Goal: Information Seeking & Learning: Learn about a topic

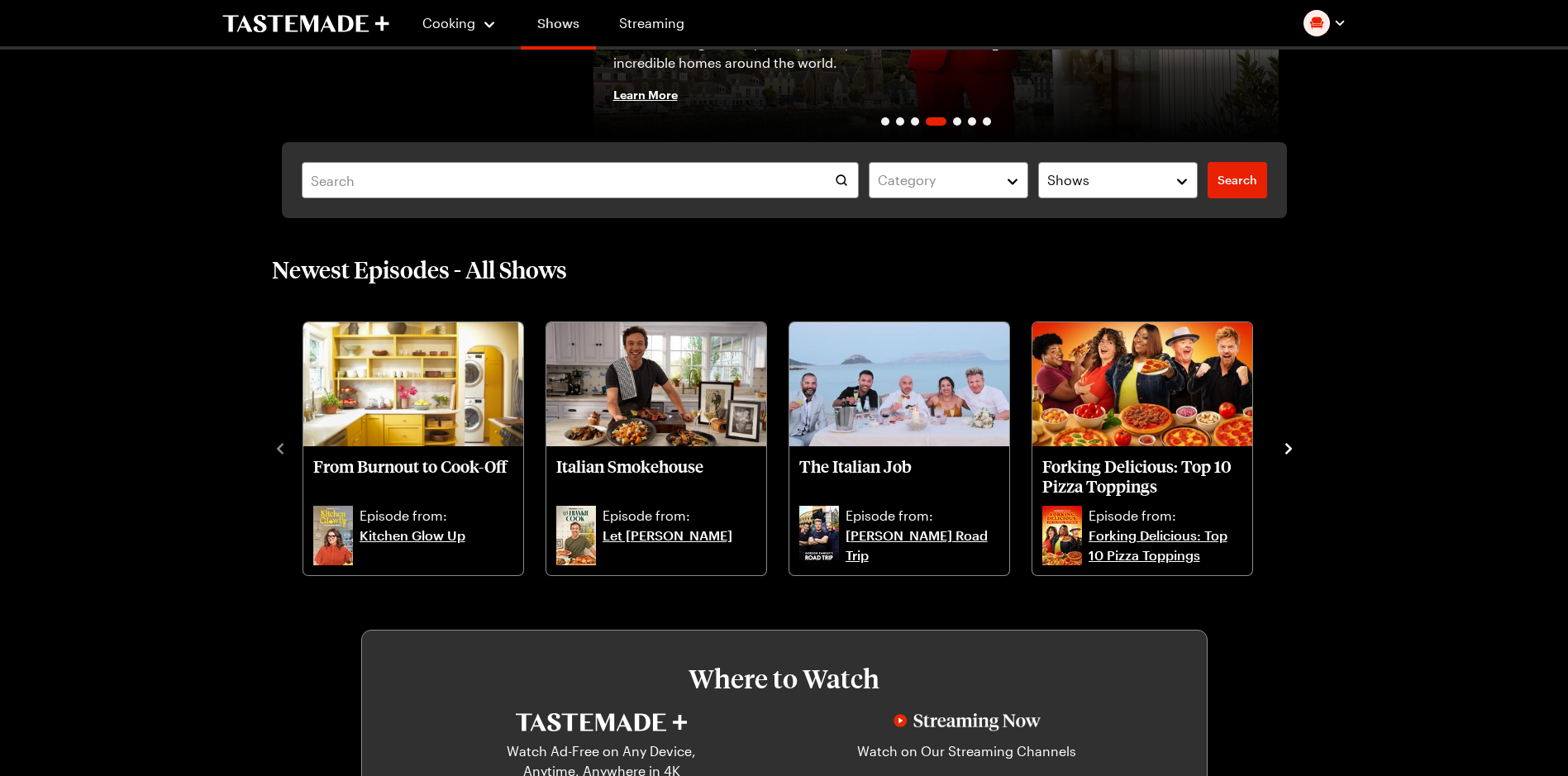
scroll to position [331, 0]
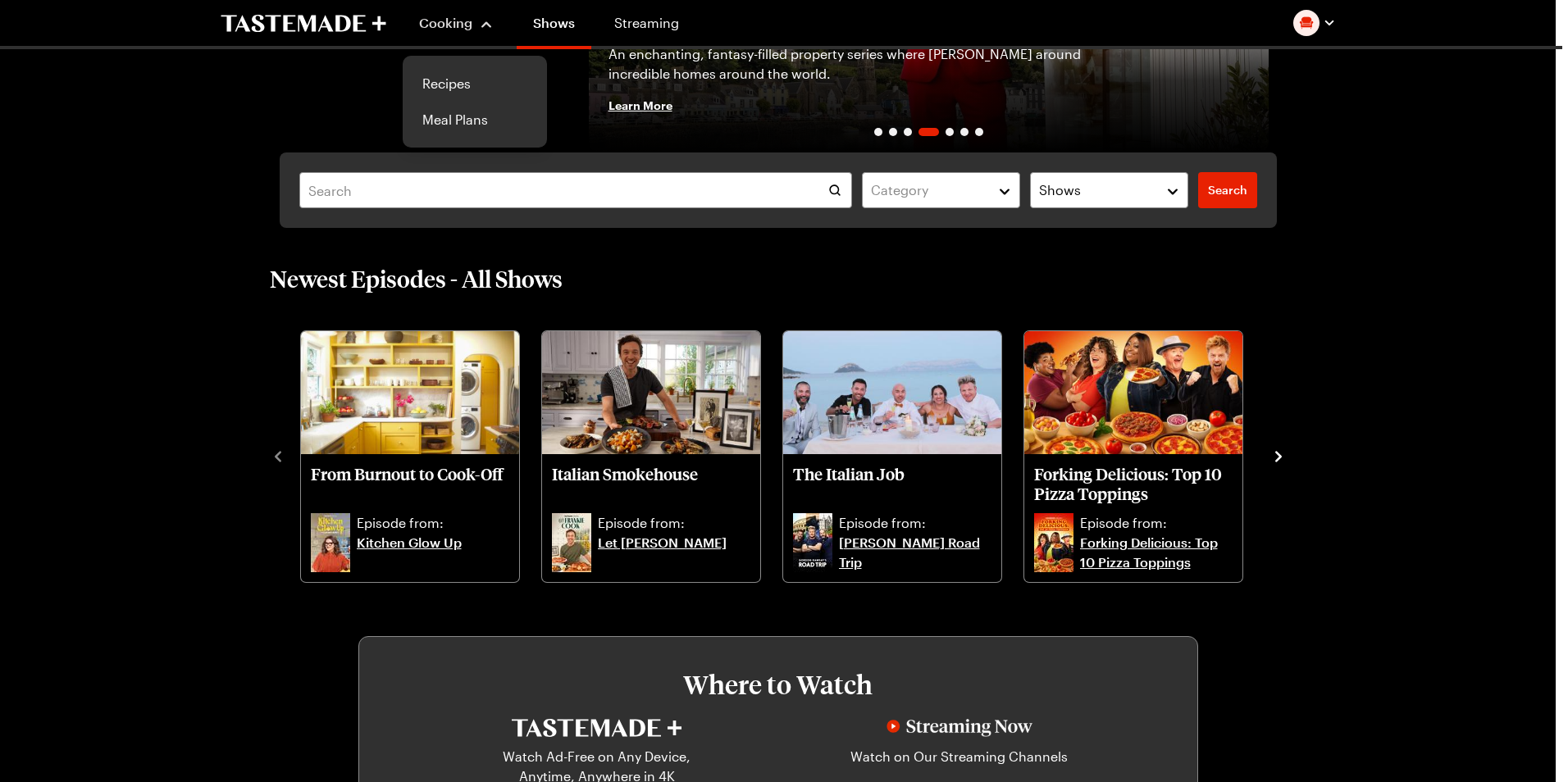
click at [438, 21] on span "Cooking" at bounding box center [446, 23] width 53 height 16
click at [446, 74] on link "Recipes" at bounding box center [474, 83] width 124 height 36
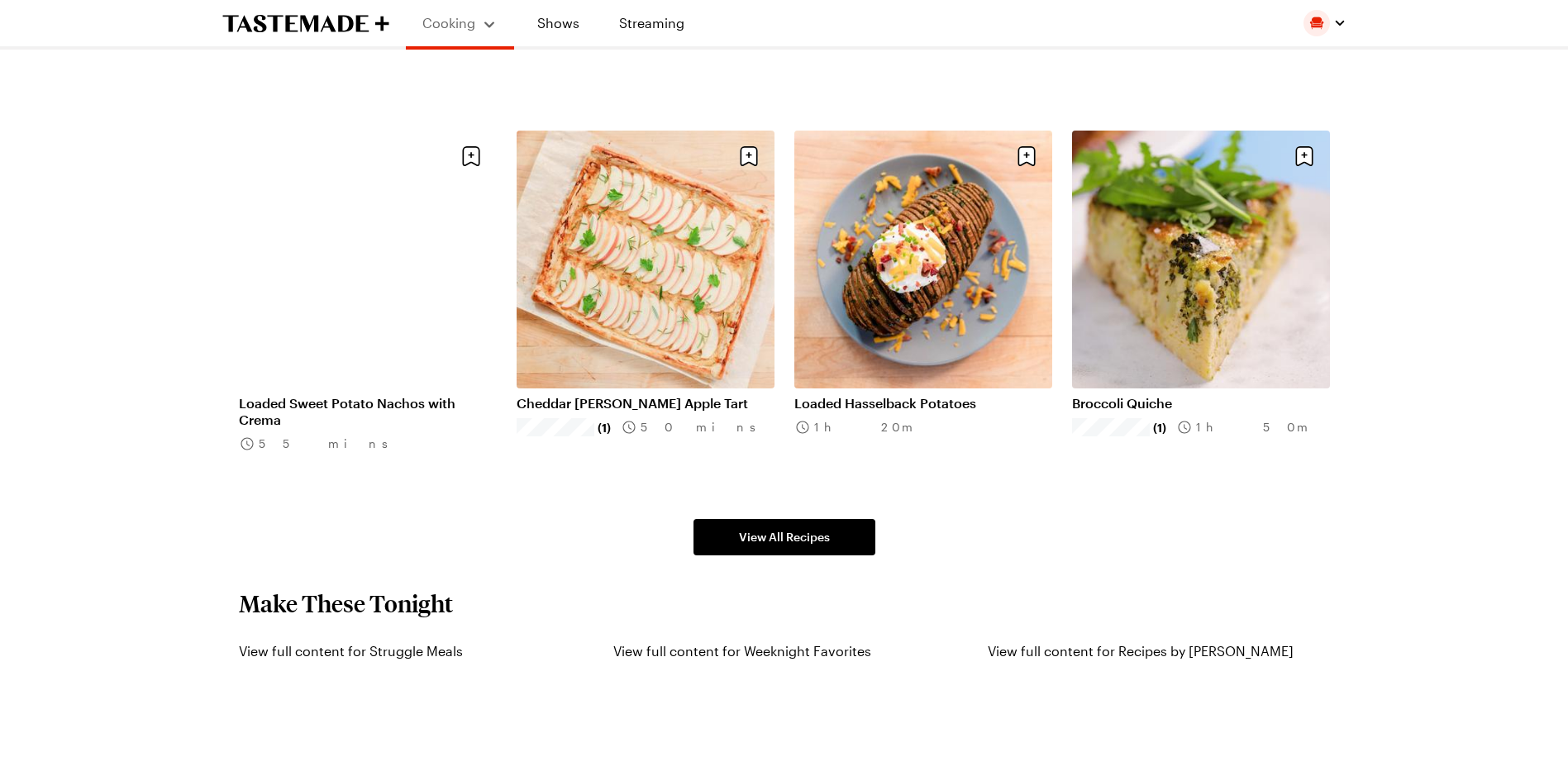
scroll to position [1156, 0]
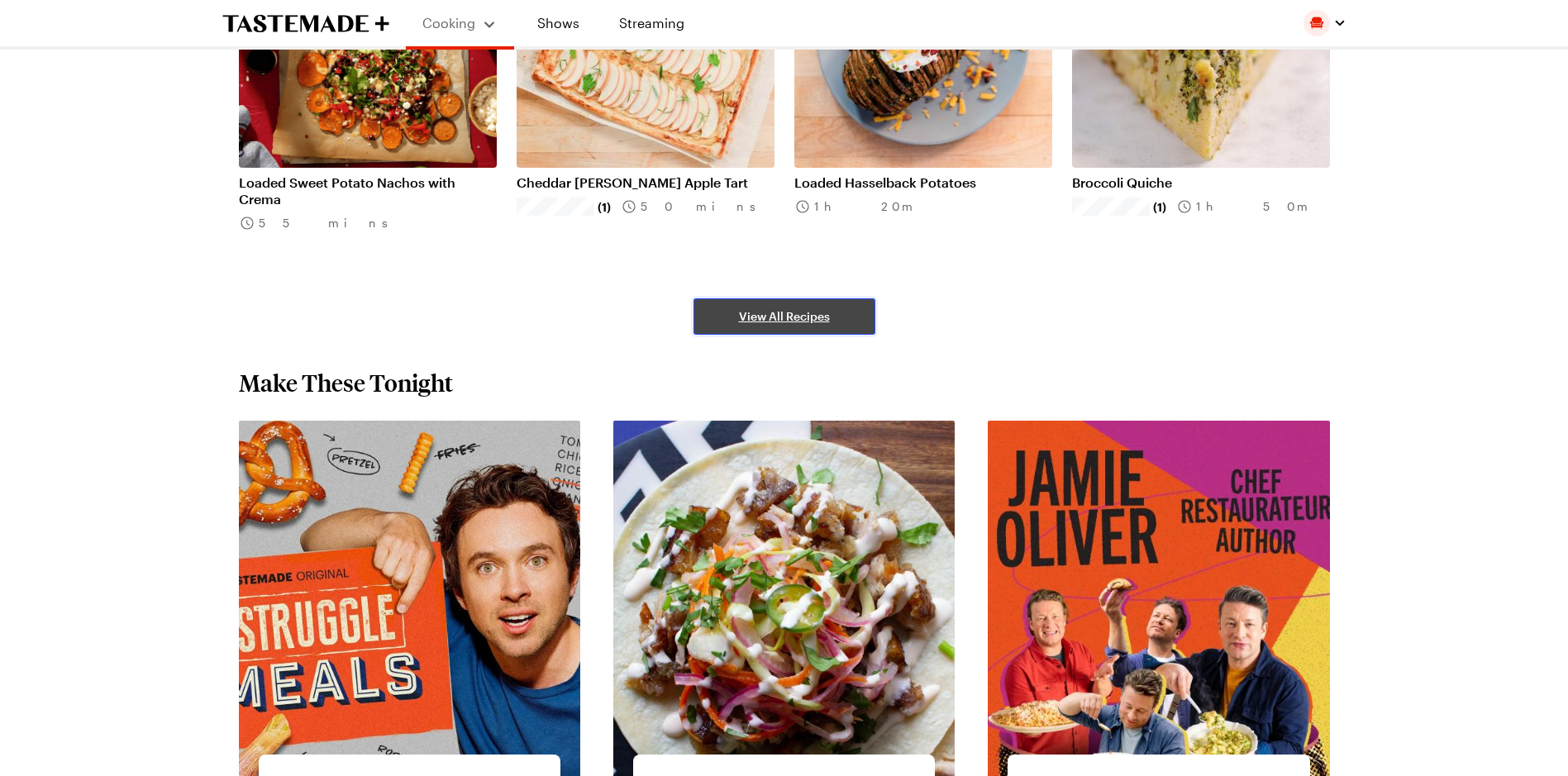
click at [822, 310] on span "View All Recipes" at bounding box center [784, 316] width 91 height 17
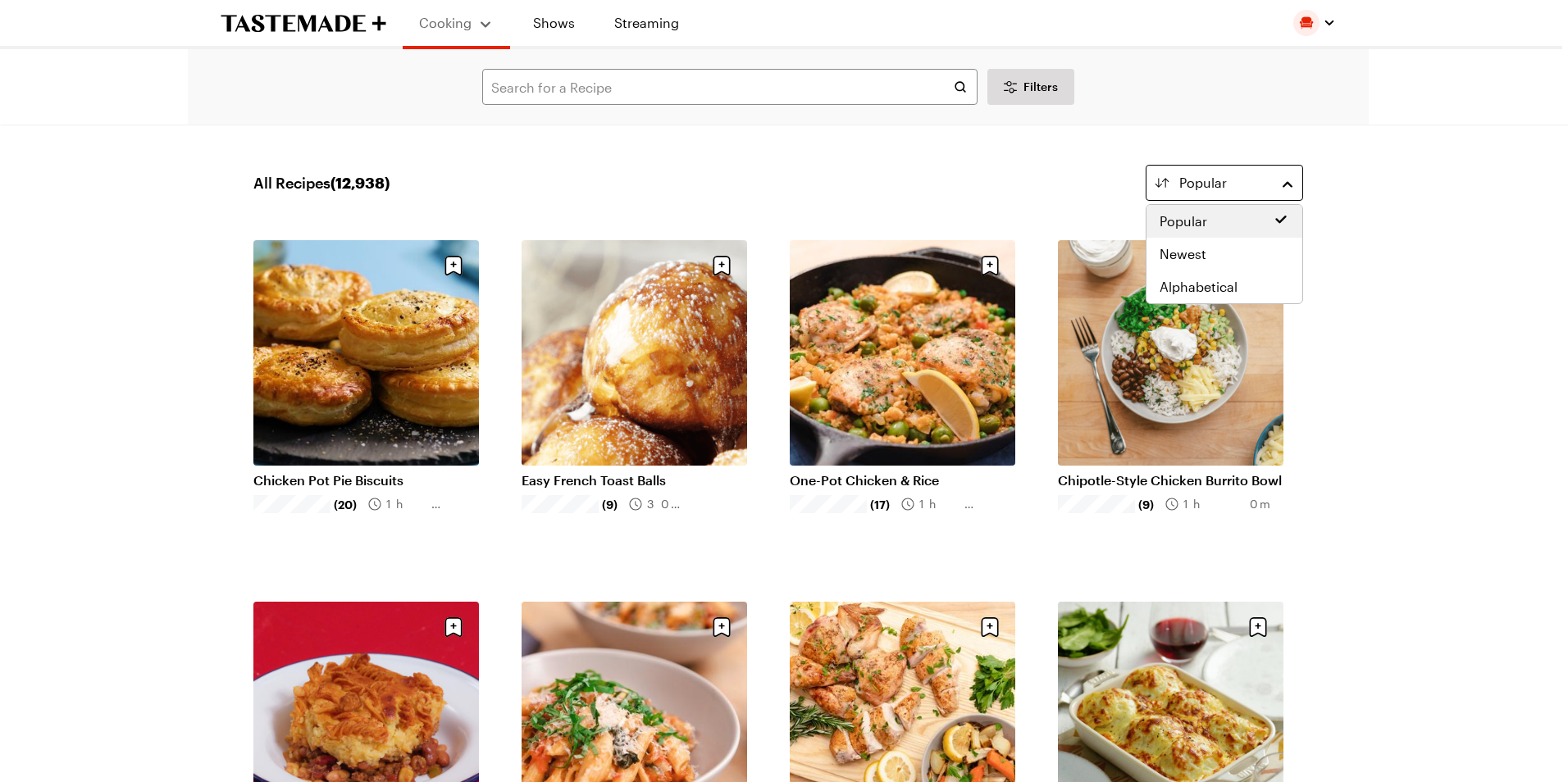
click at [1295, 181] on button "Popular" at bounding box center [1224, 183] width 157 height 36
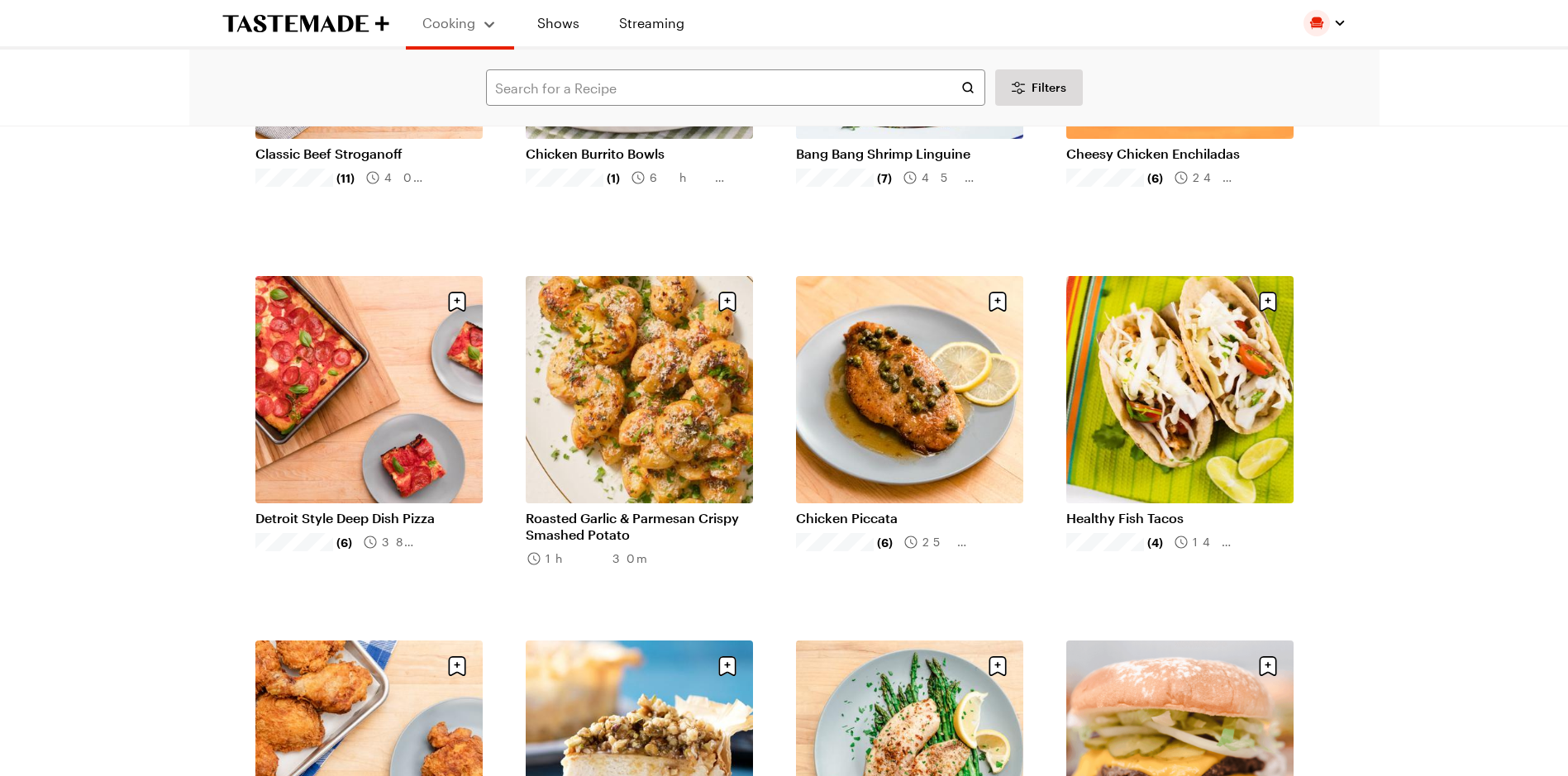
scroll to position [1322, 0]
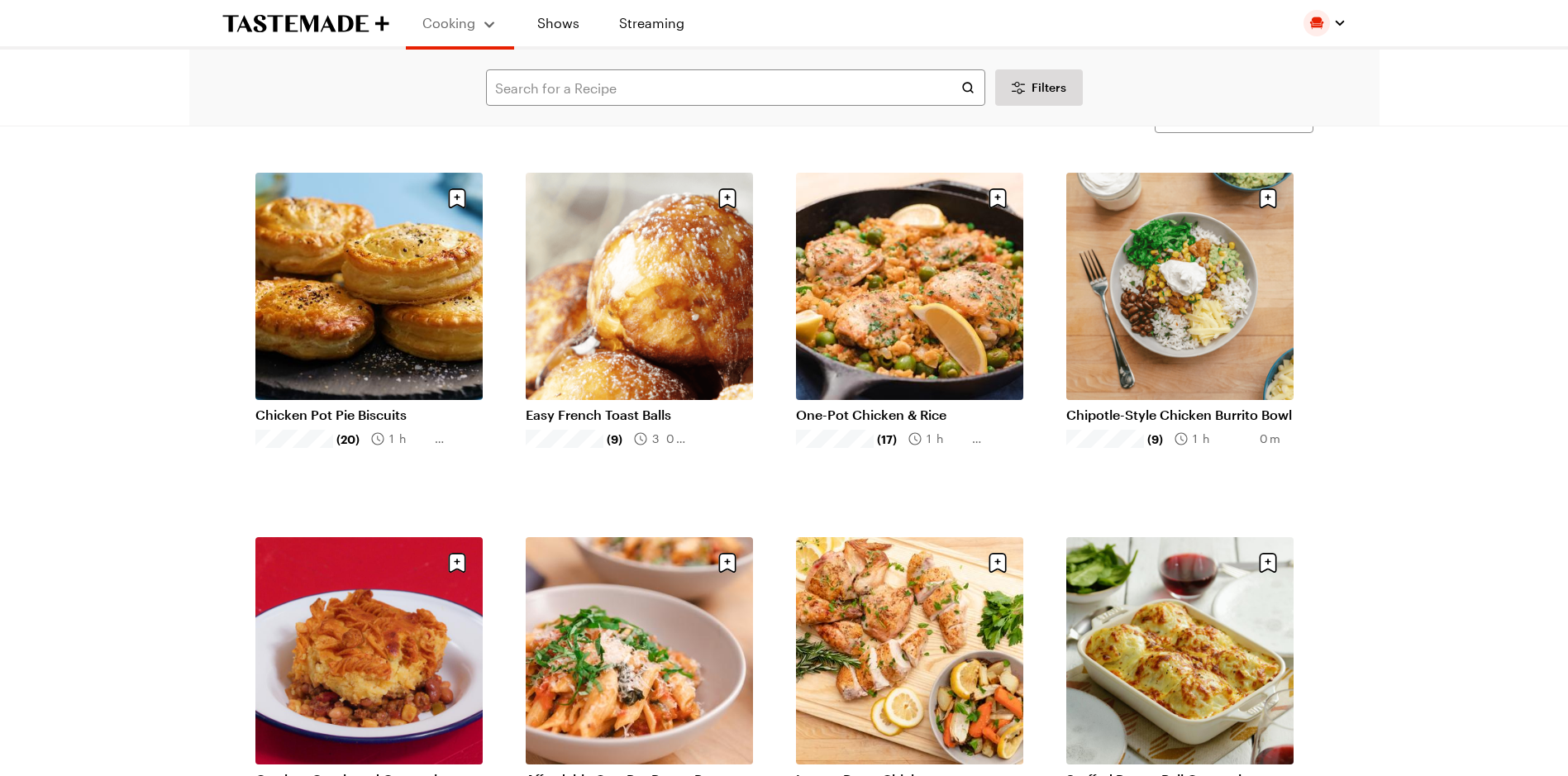
scroll to position [165, 0]
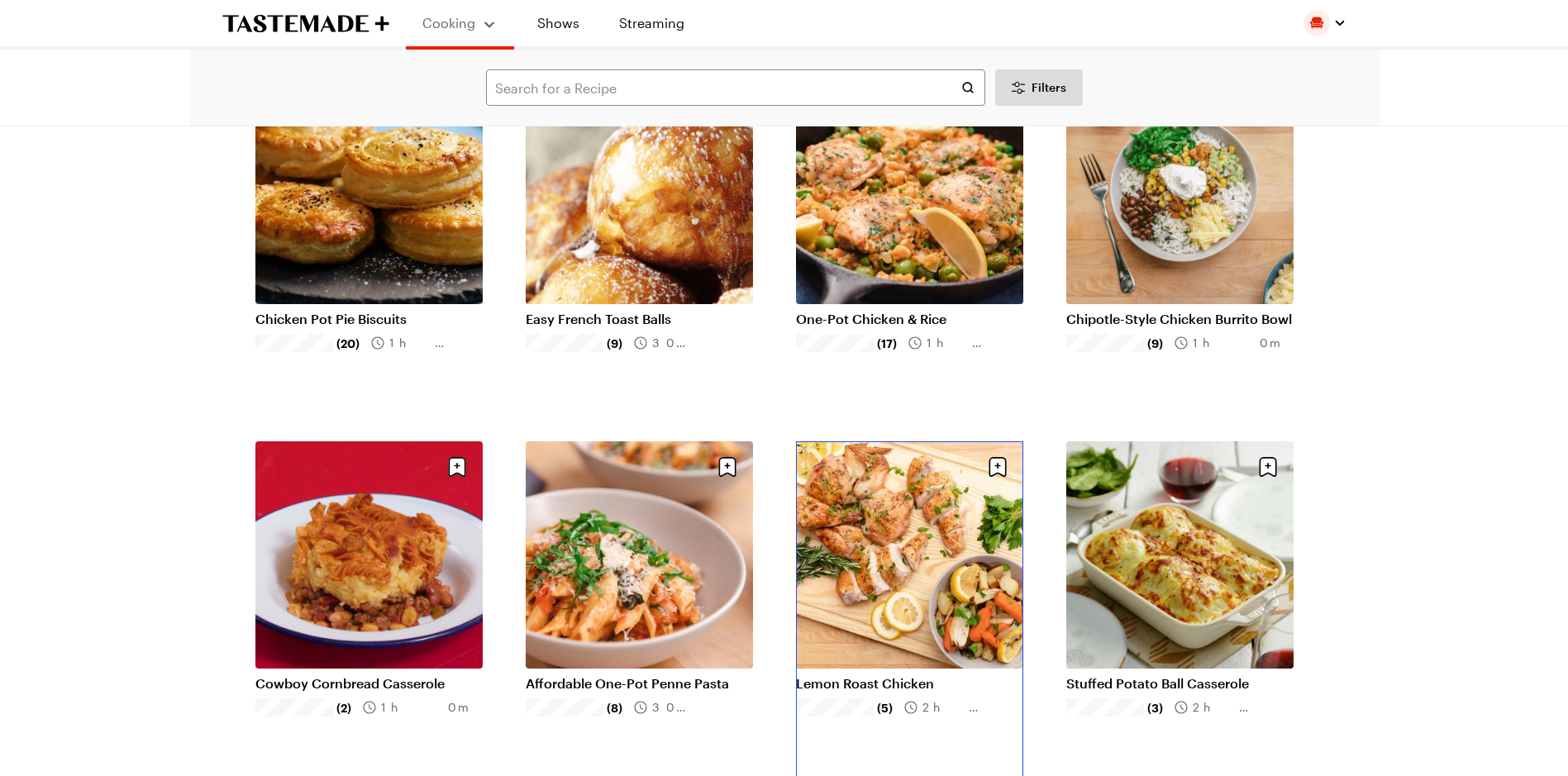
click at [887, 675] on link "Lemon Roast Chicken" at bounding box center [910, 683] width 228 height 17
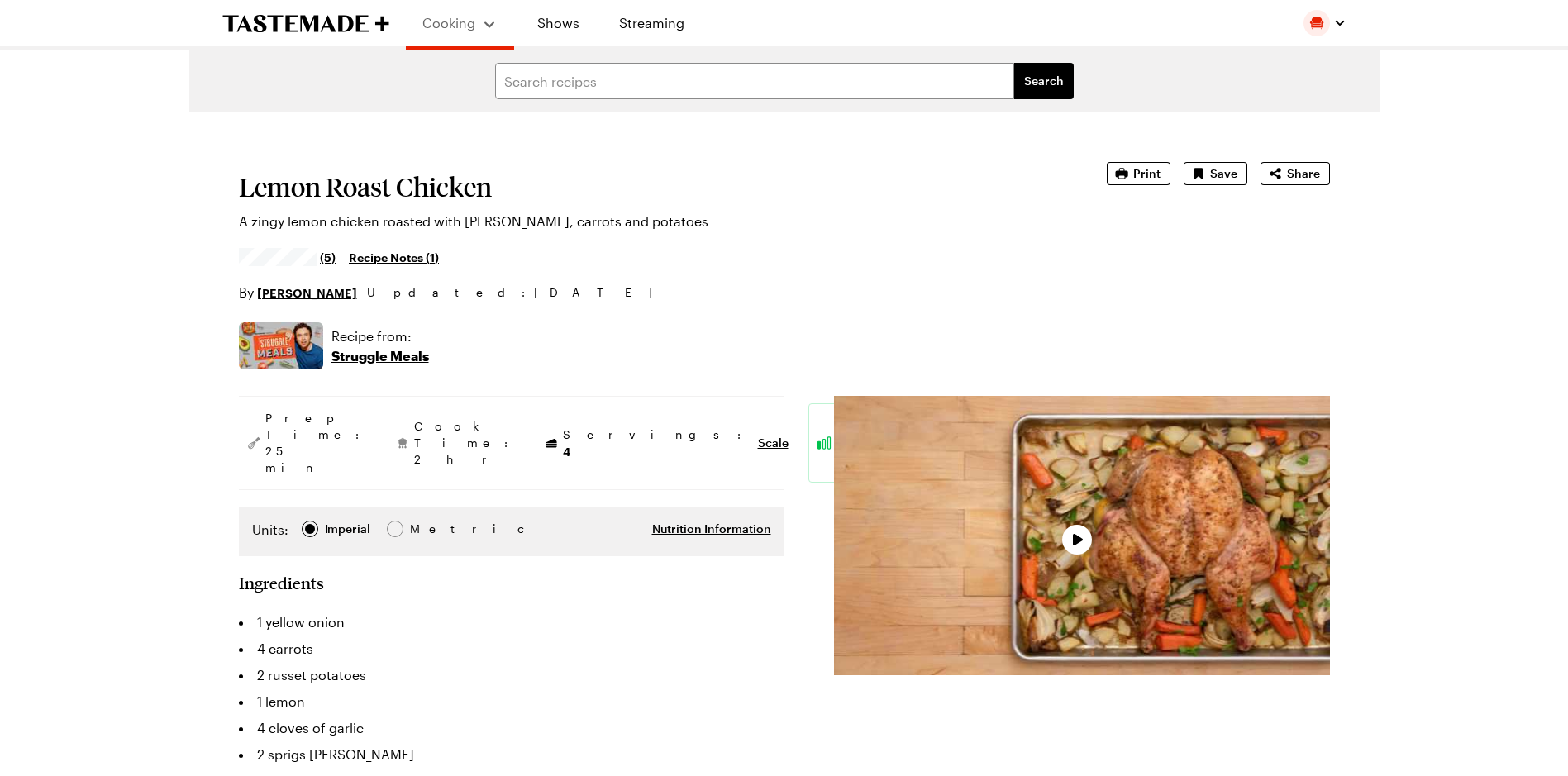
type textarea "x"
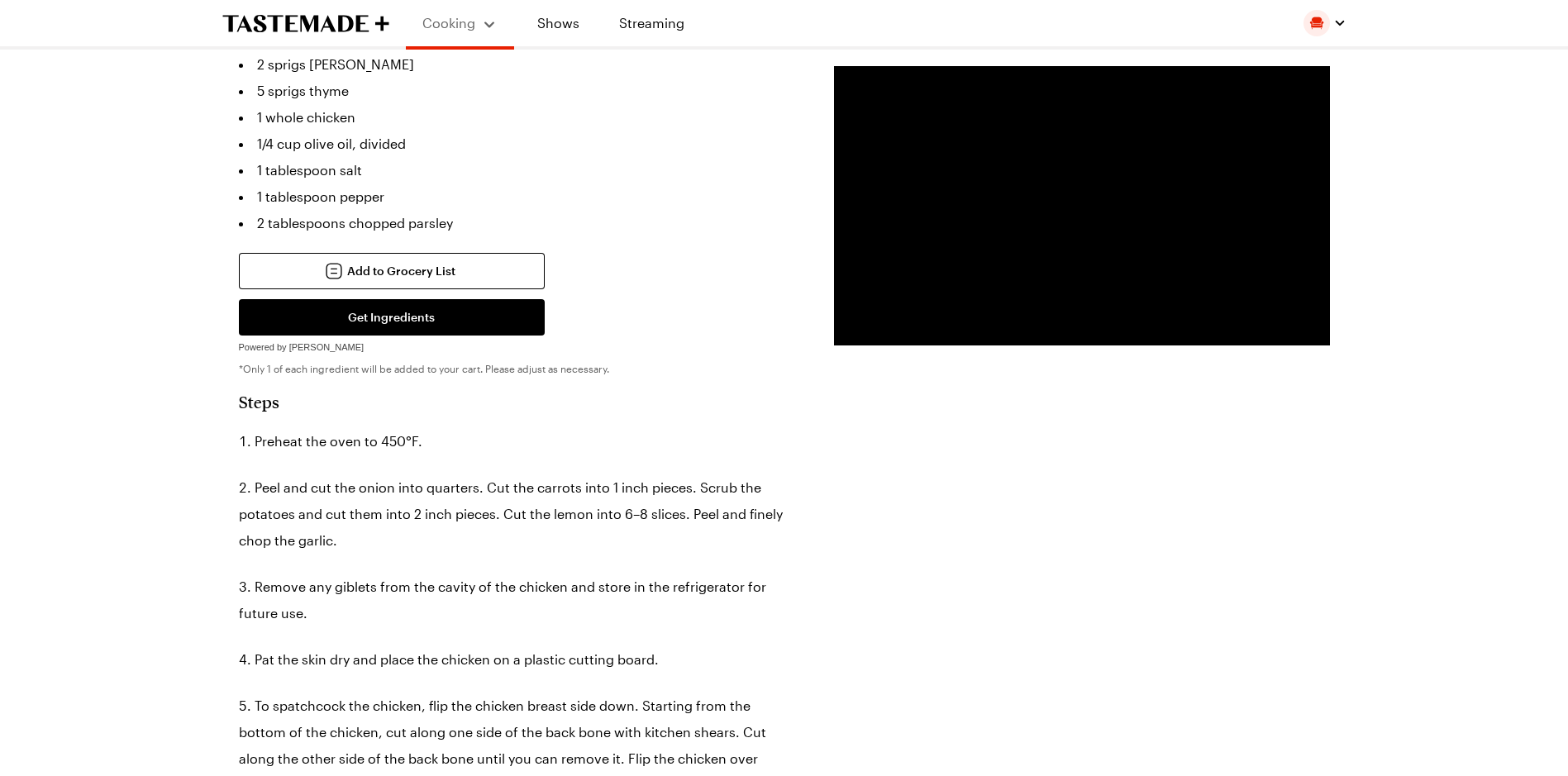
scroll to position [578, 0]
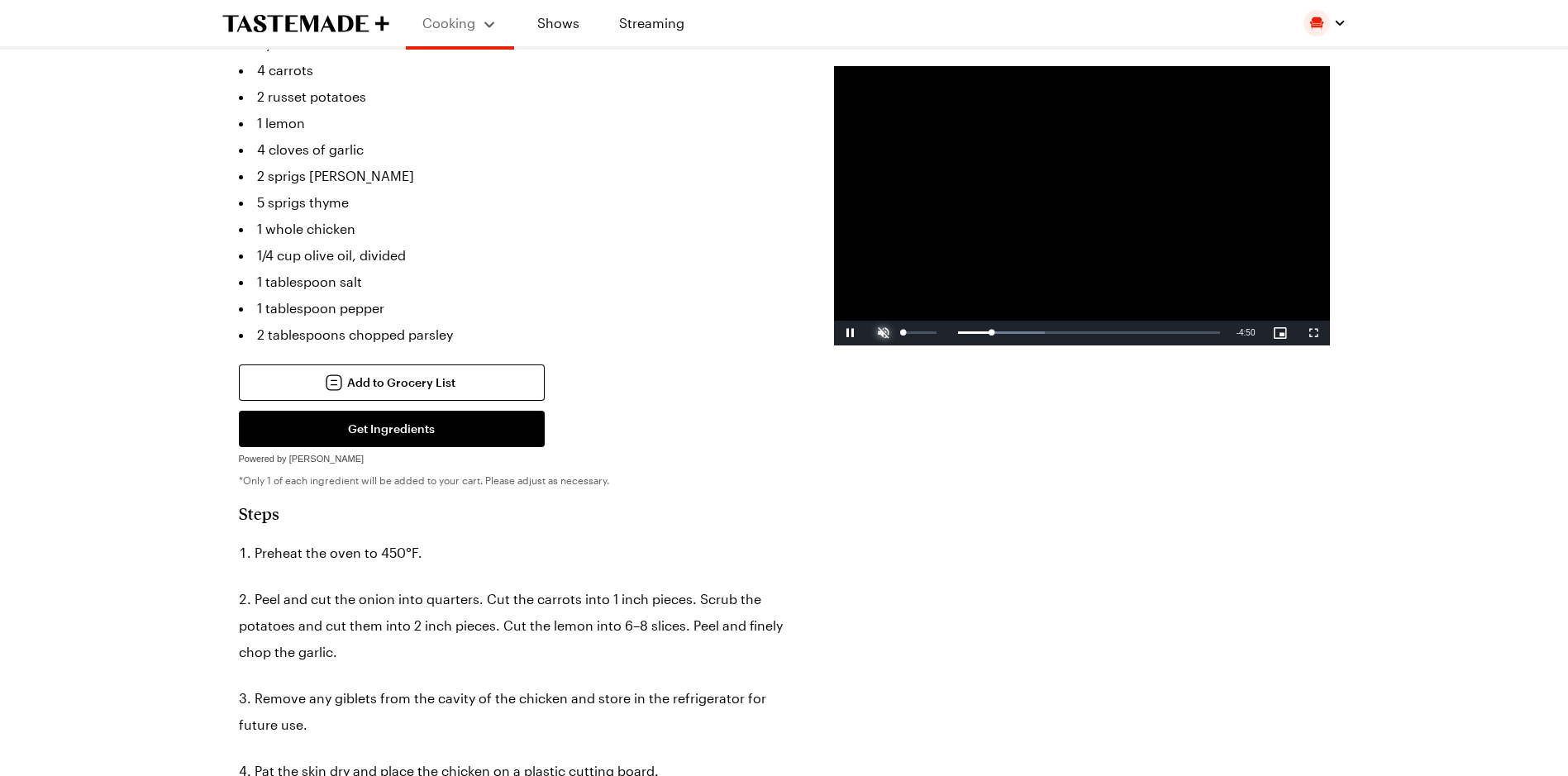
click at [879, 332] on span "Video Player" at bounding box center [883, 332] width 33 height 0
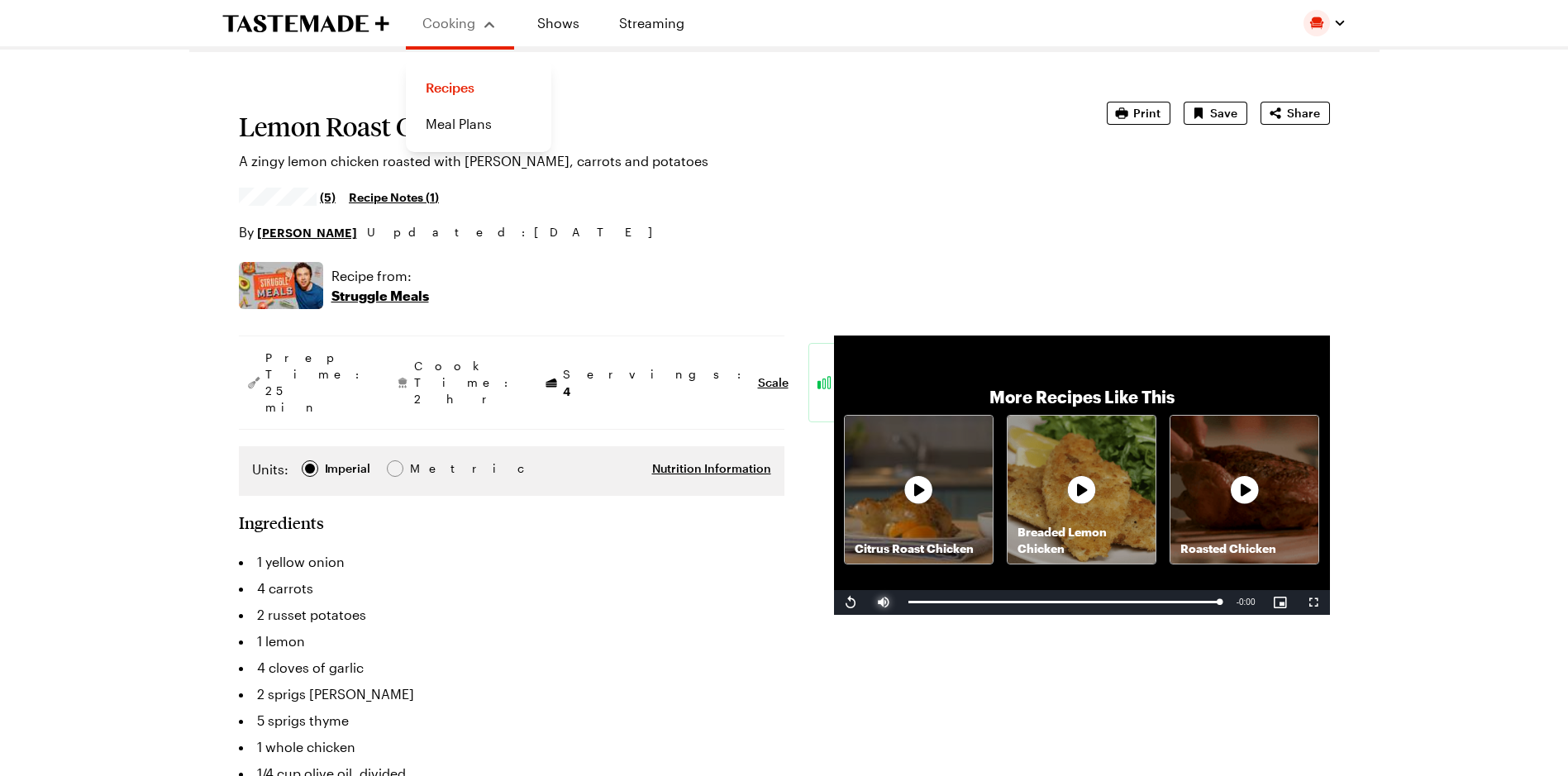
scroll to position [0, 0]
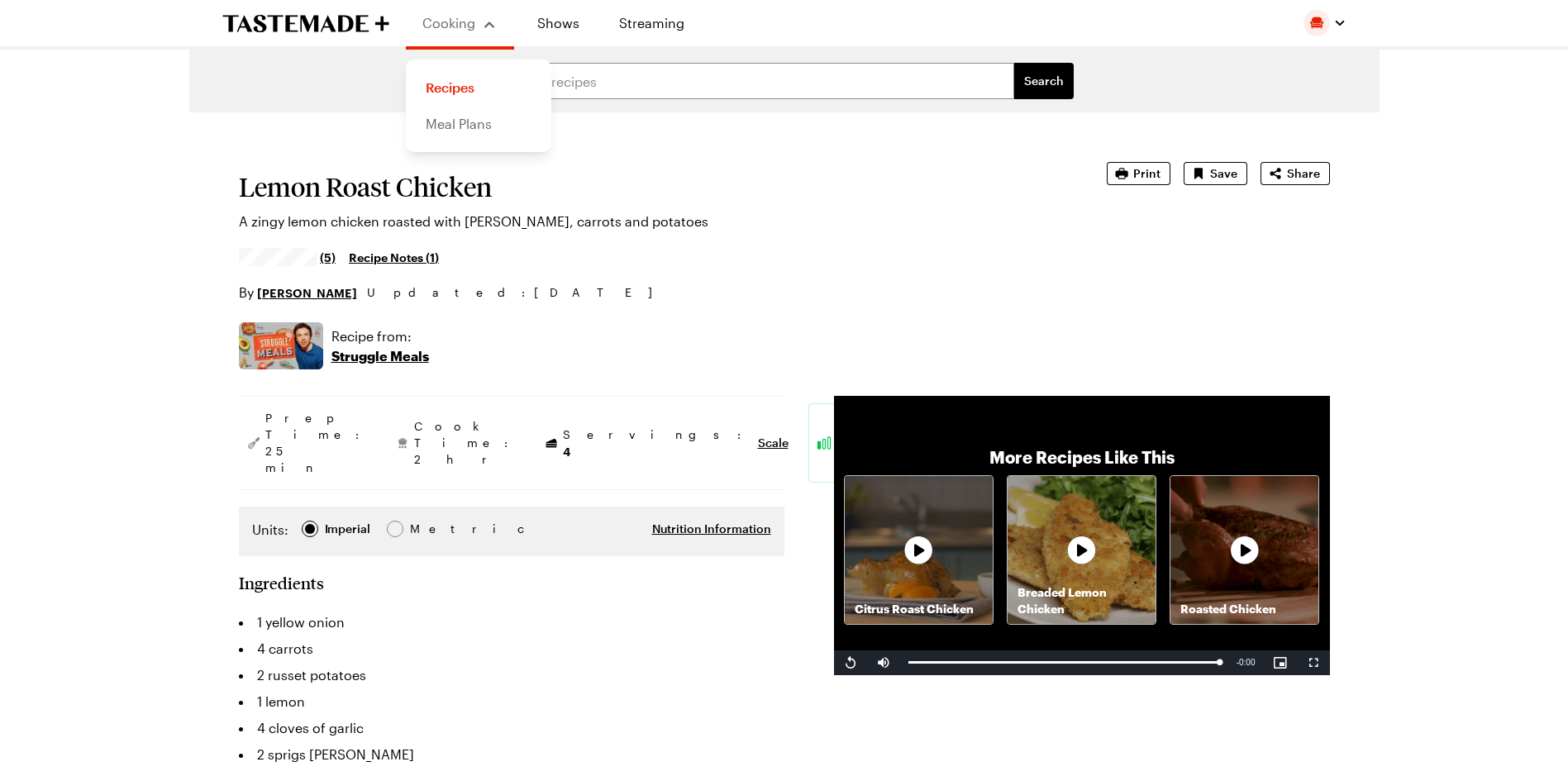
click at [449, 128] on link "Meal Plans" at bounding box center [478, 124] width 125 height 36
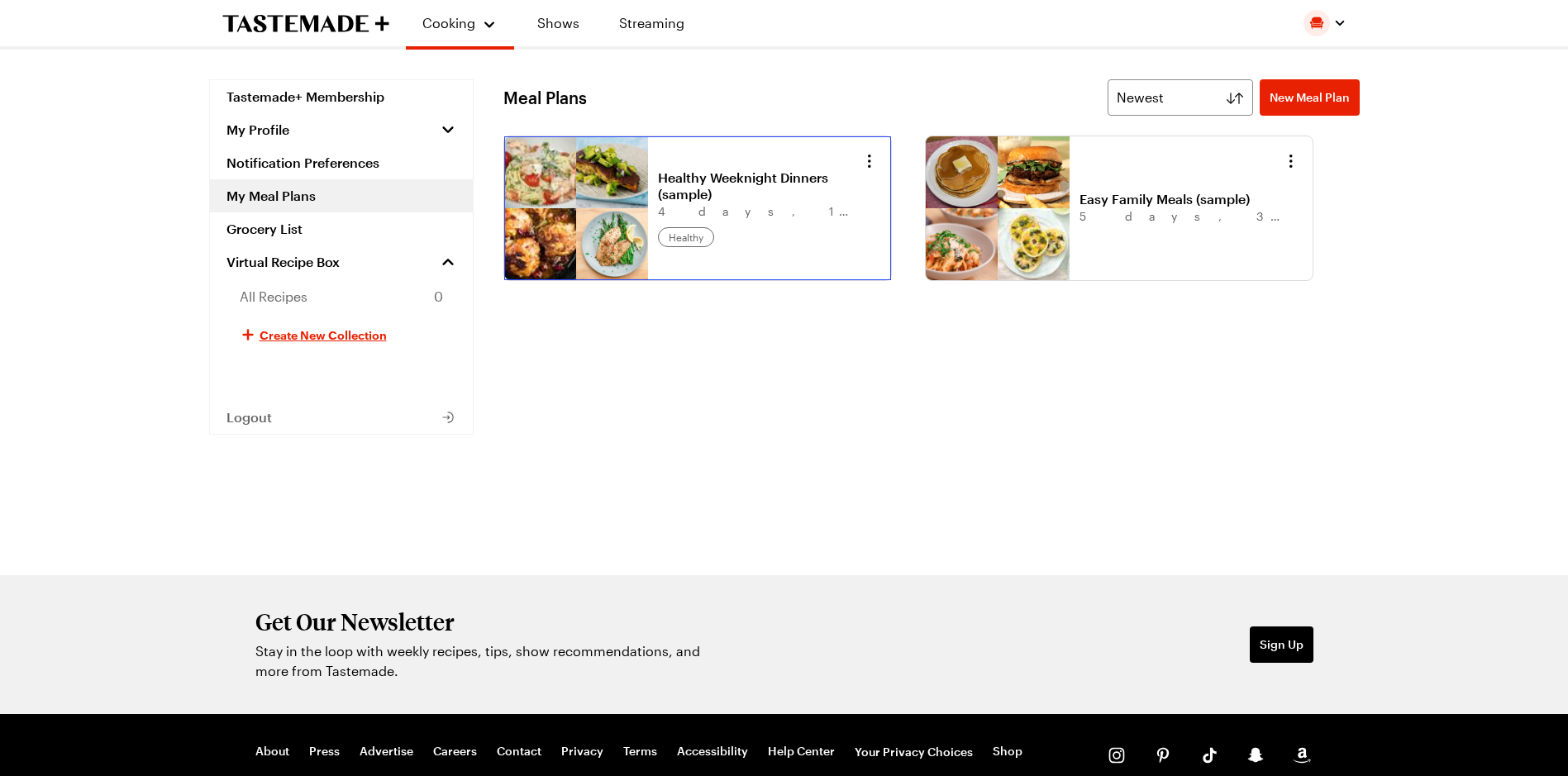
click at [759, 181] on link "Healthy Weeknight Dinners (sample)" at bounding box center [760, 185] width 205 height 33
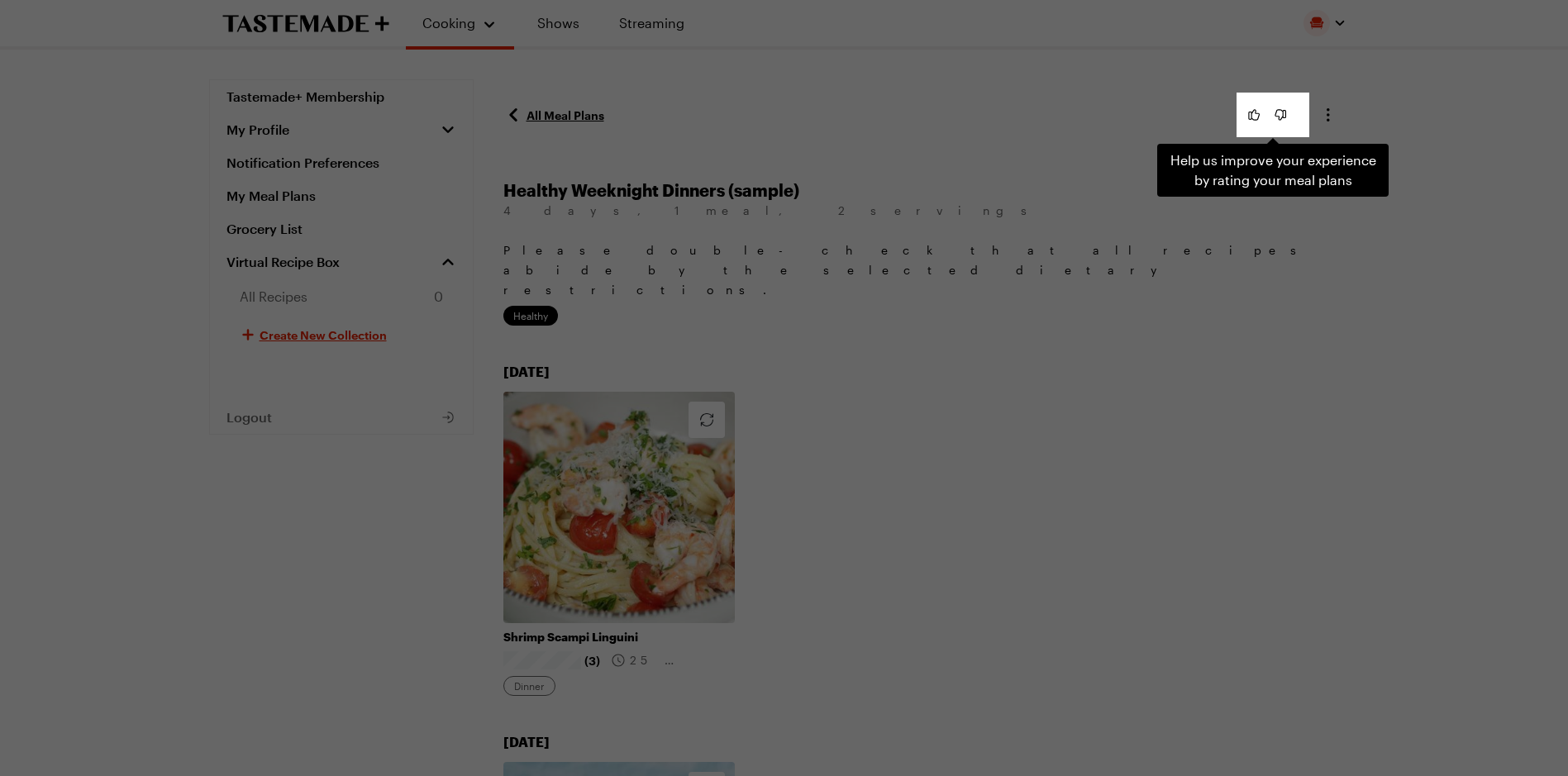
click at [1084, 320] on div "Help us improve your experience by rating your meal plans . Press Escape to dis…" at bounding box center [784, 388] width 1568 height 776
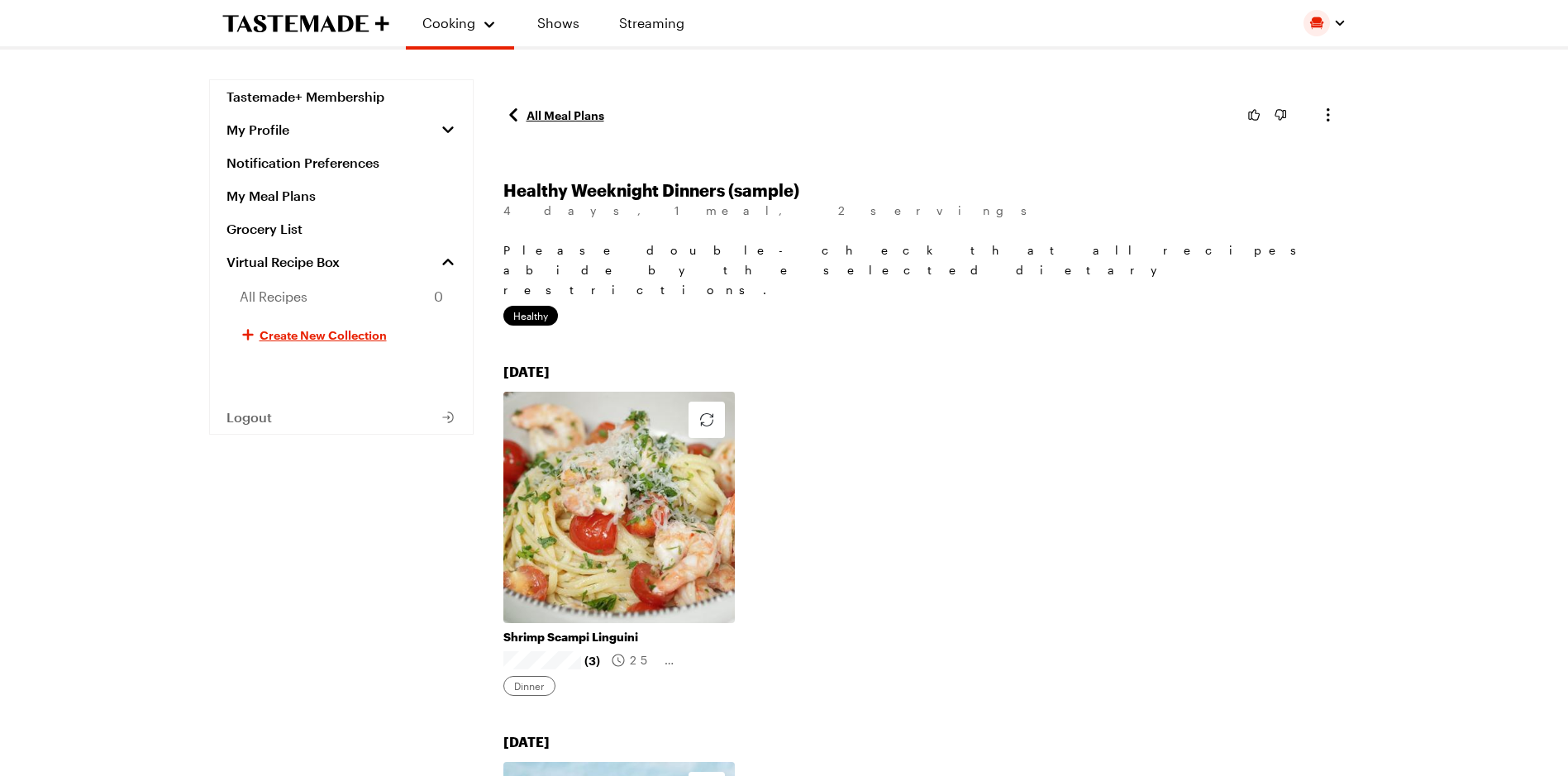
click at [551, 113] on link "All Meal Plans" at bounding box center [553, 115] width 101 height 20
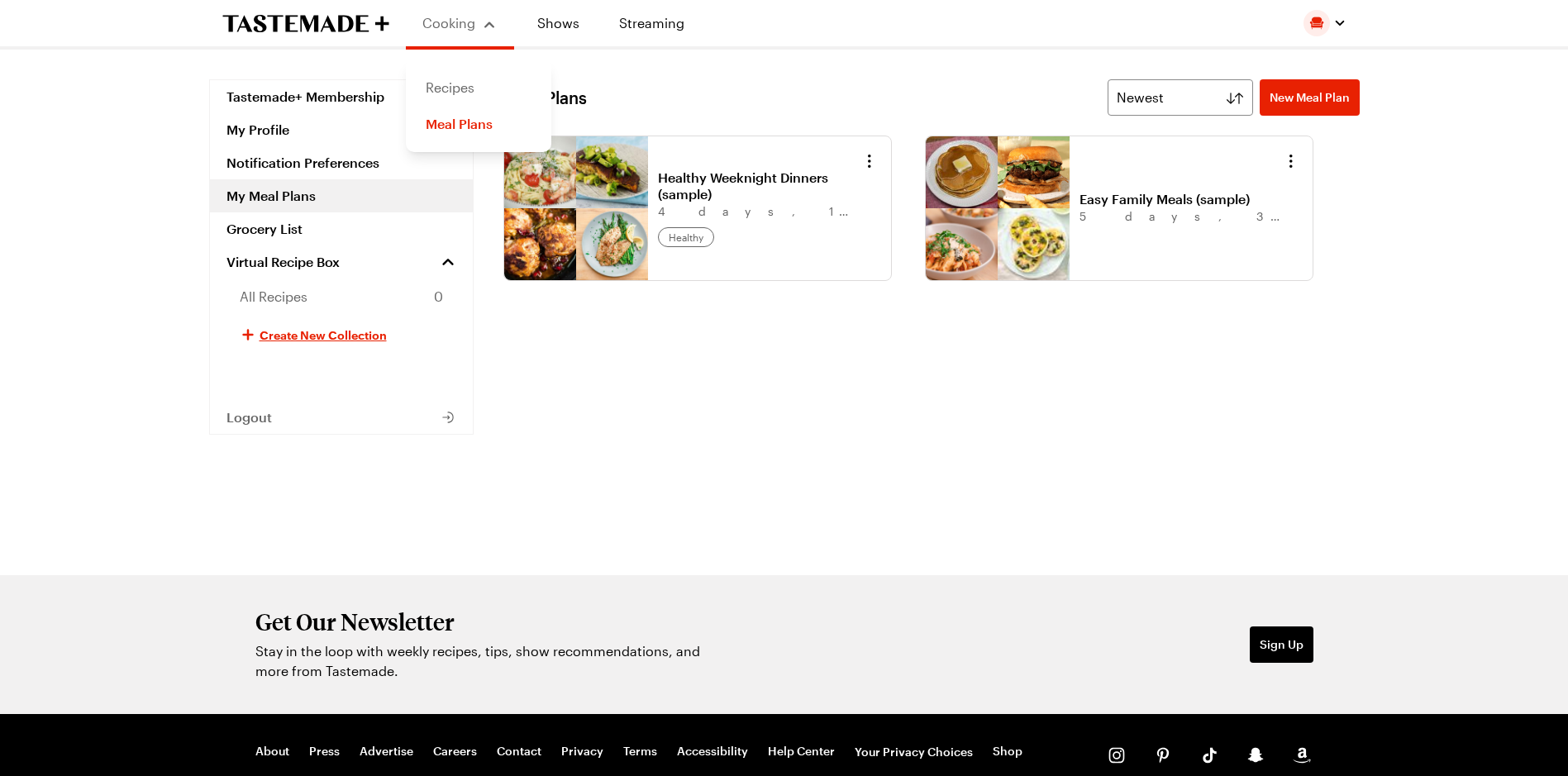
click at [457, 86] on link "Recipes" at bounding box center [478, 87] width 125 height 36
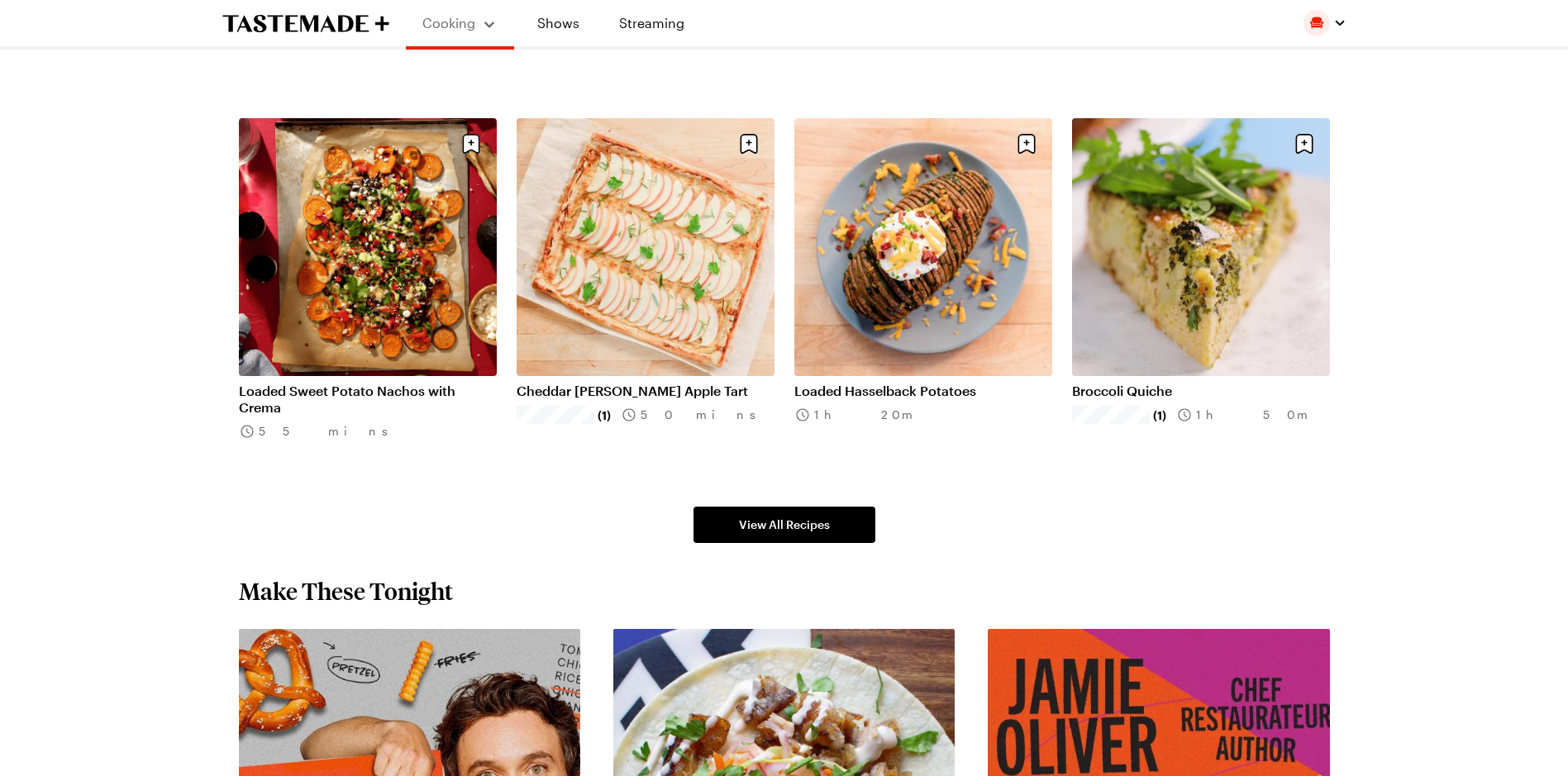
scroll to position [958, 0]
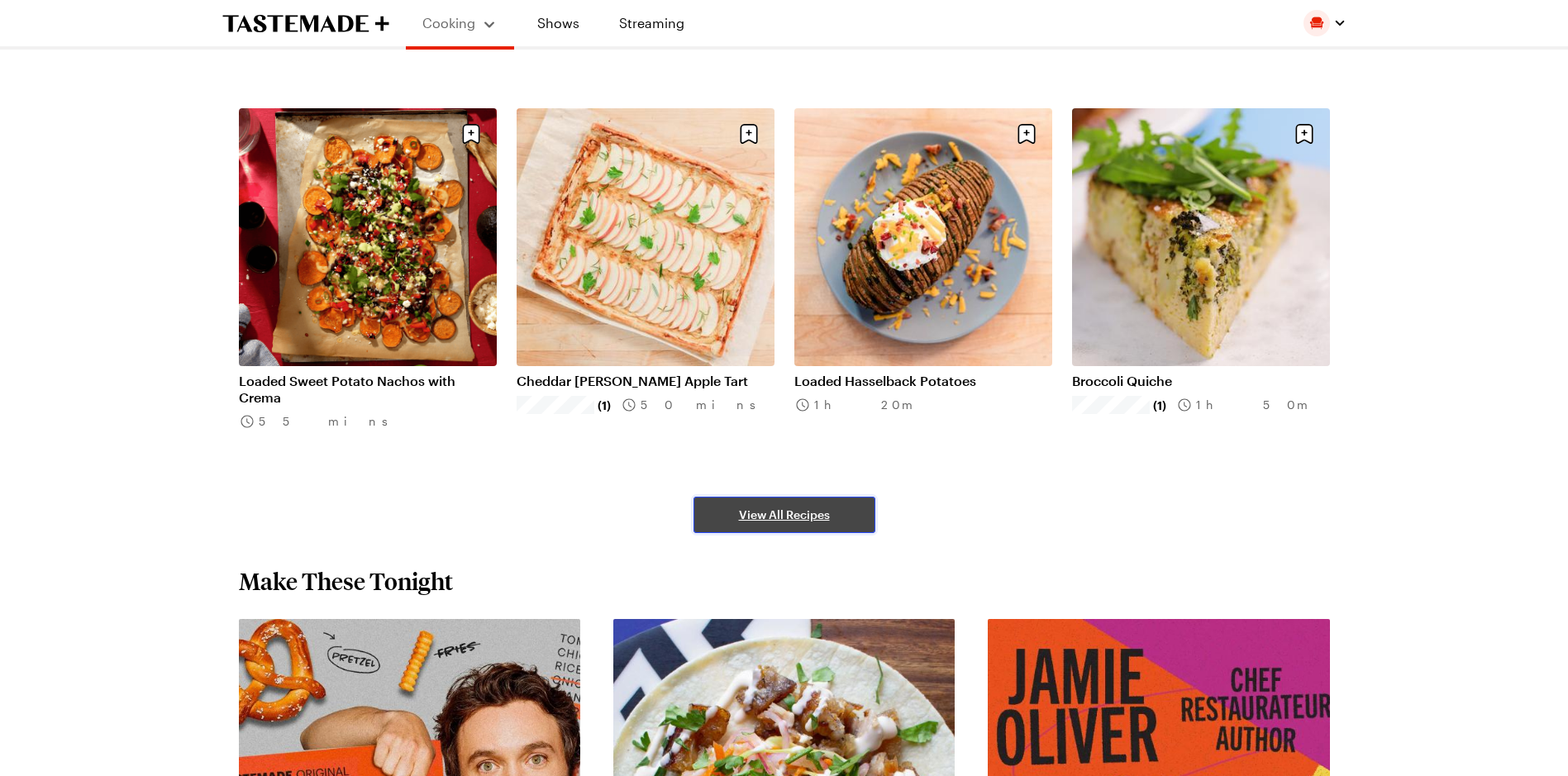
click at [794, 507] on span "View All Recipes" at bounding box center [784, 515] width 91 height 17
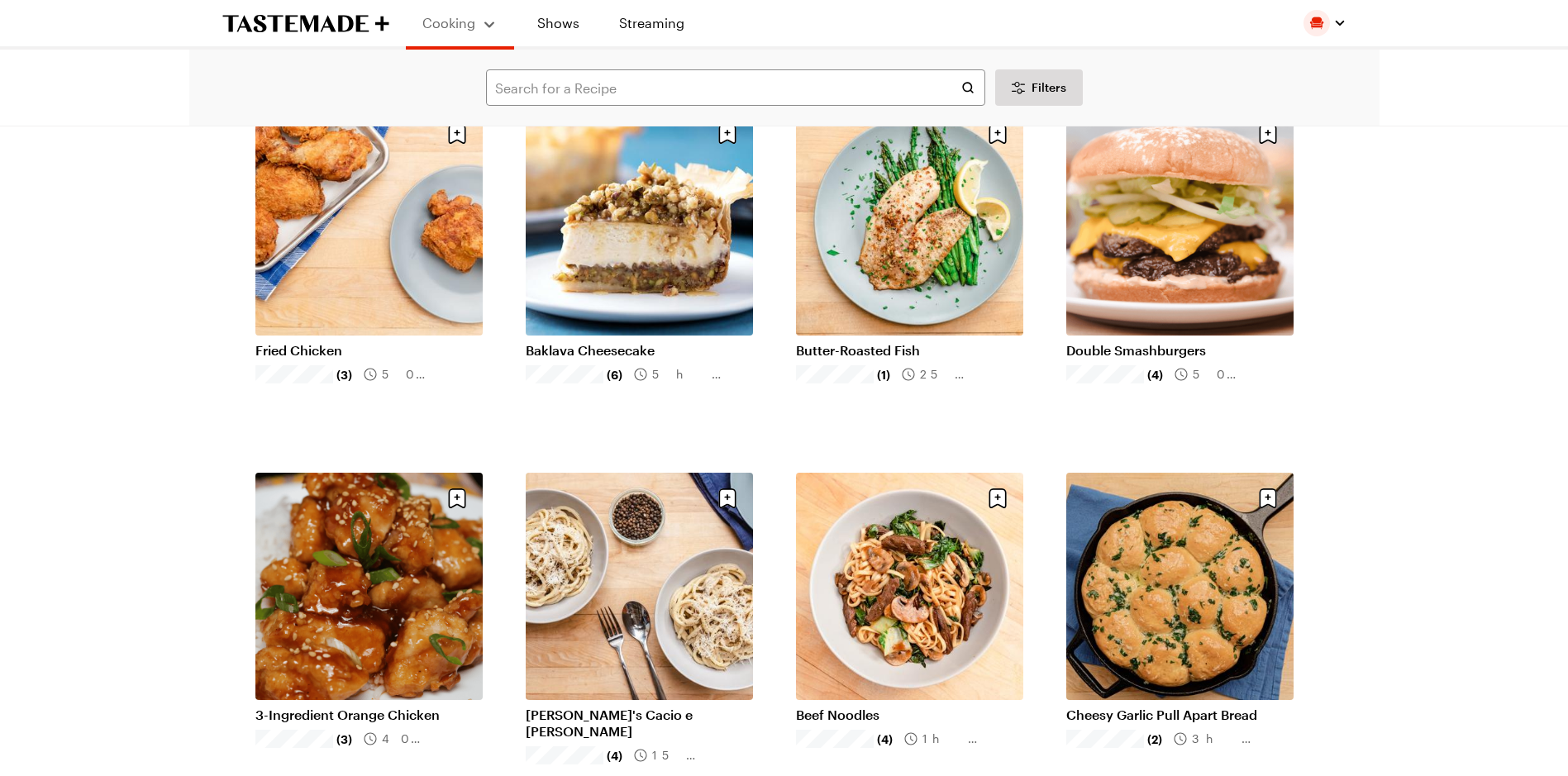
scroll to position [1239, 0]
